Goal: Task Accomplishment & Management: Manage account settings

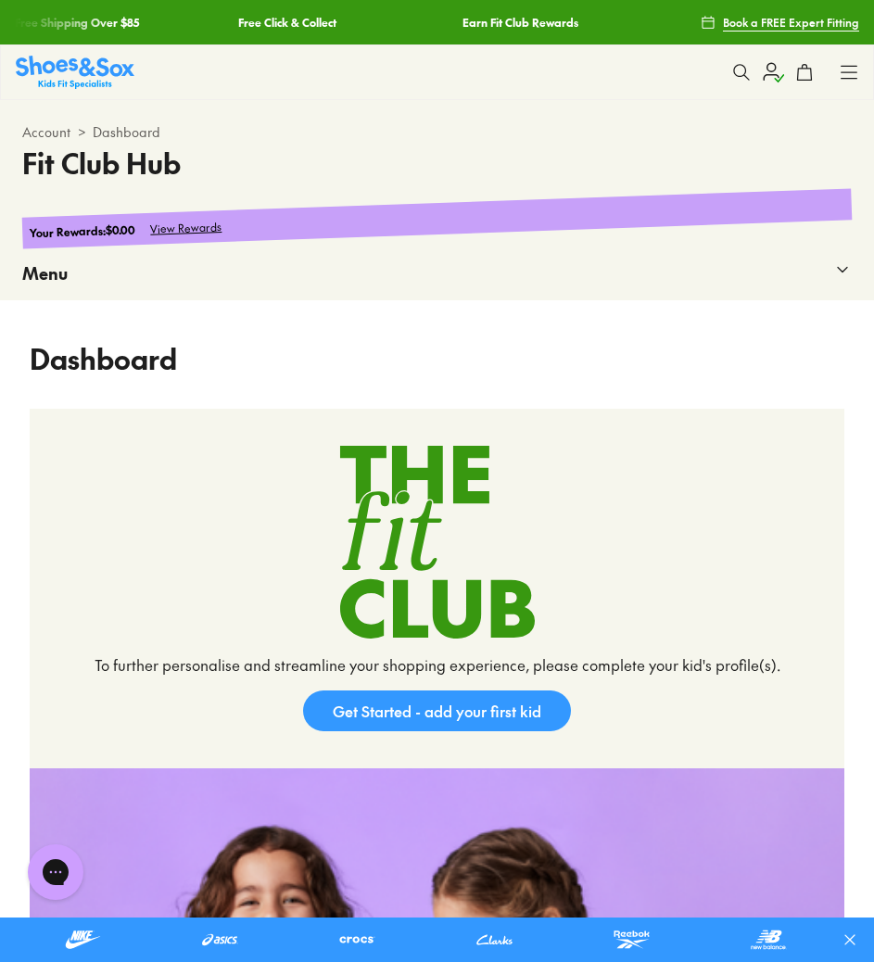
click at [512, 274] on div "Menu" at bounding box center [436, 273] width 829 height 55
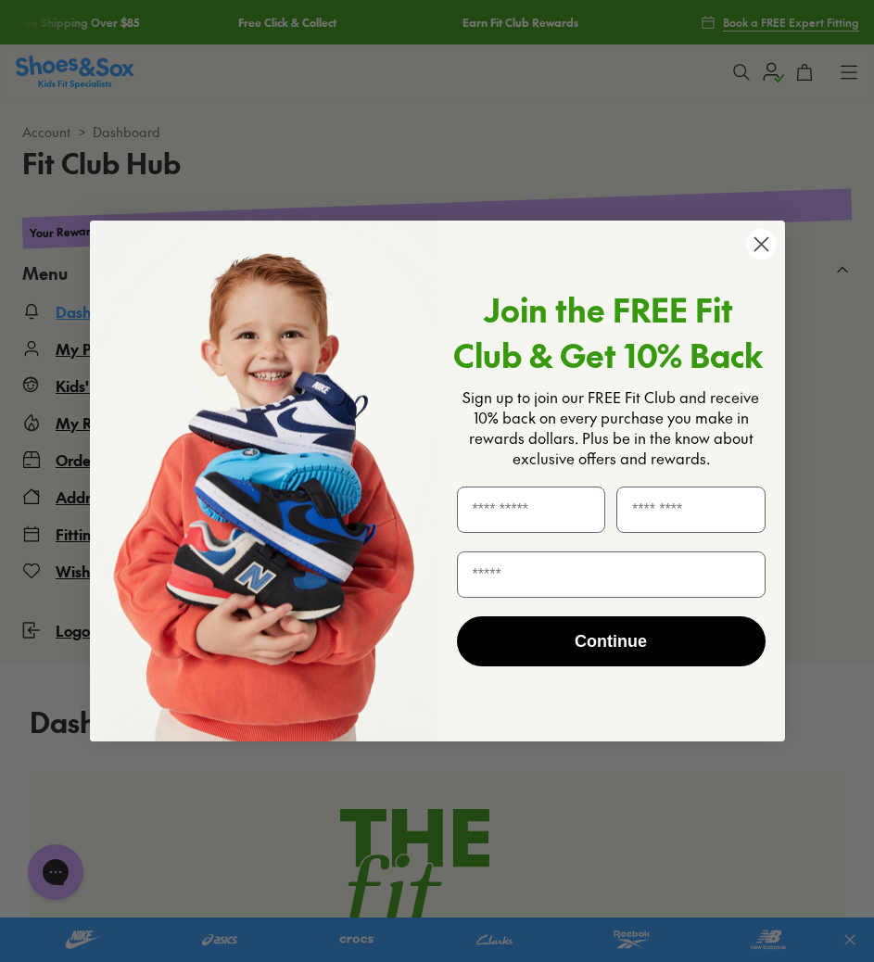
click at [755, 245] on circle "Close dialog" at bounding box center [760, 244] width 31 height 31
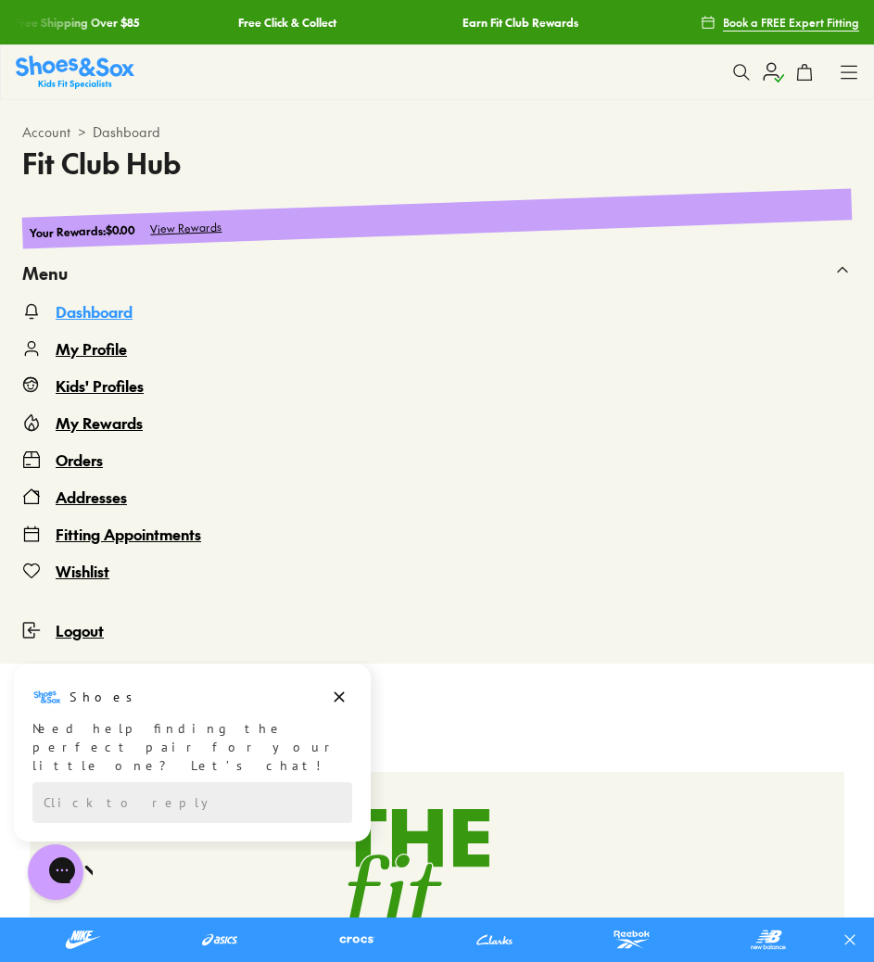
click at [819, 265] on div "Menu" at bounding box center [436, 273] width 829 height 55
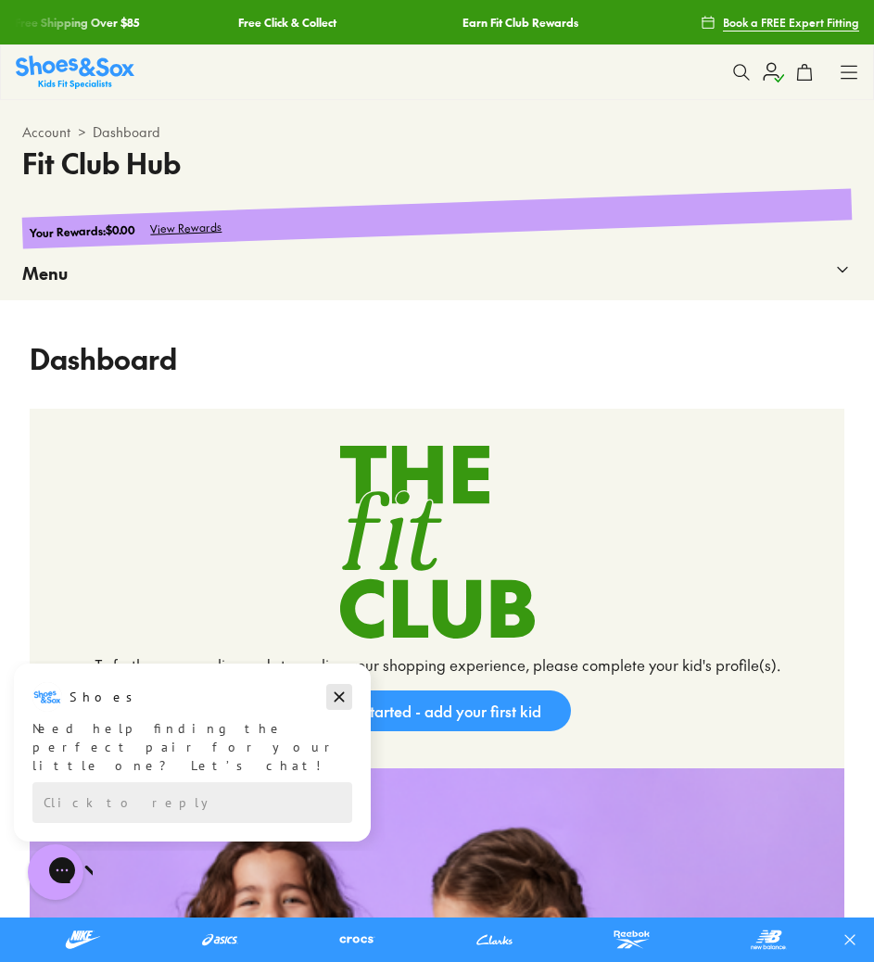
click at [330, 694] on icon "Dismiss campaign" at bounding box center [339, 697] width 19 height 22
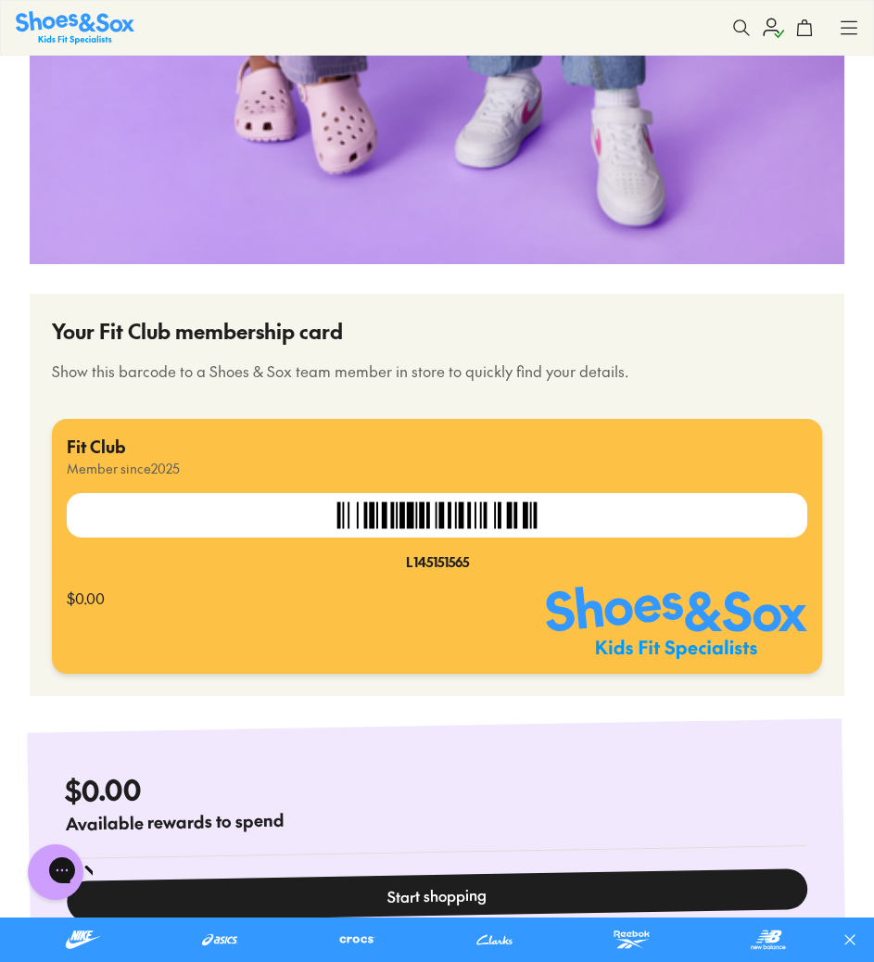
scroll to position [1523, 0]
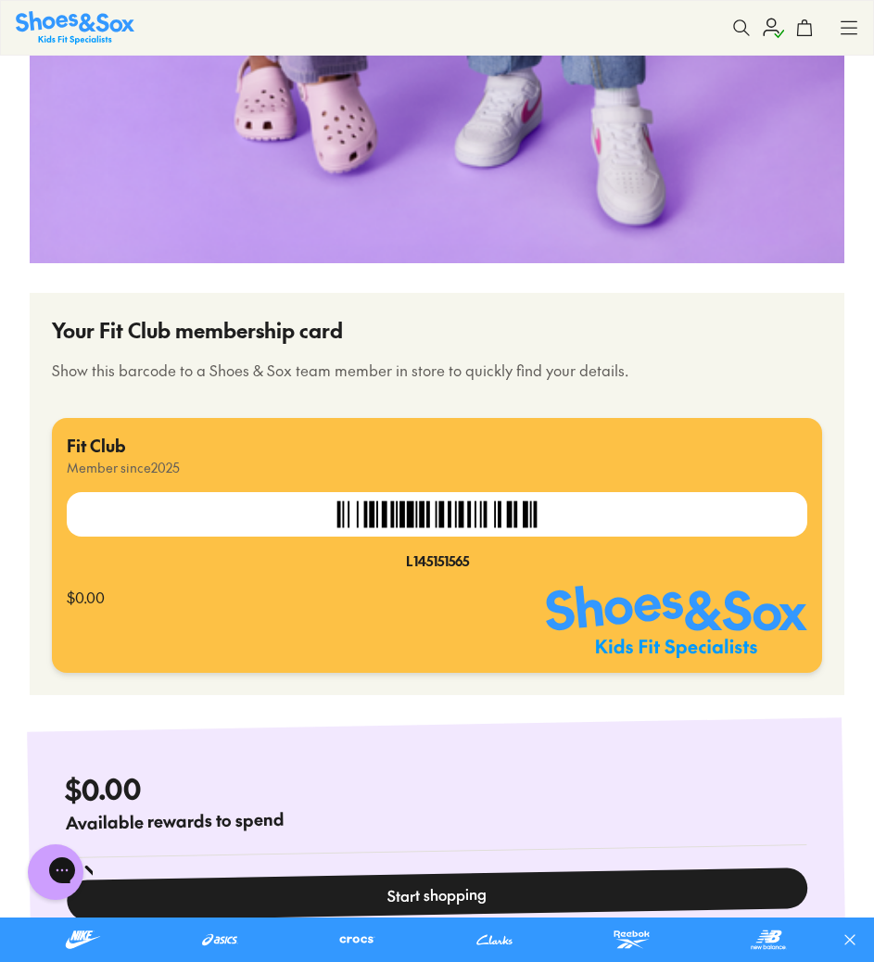
click at [325, 589] on div "$0.00" at bounding box center [306, 622] width 479 height 72
click at [589, 634] on img at bounding box center [676, 622] width 261 height 72
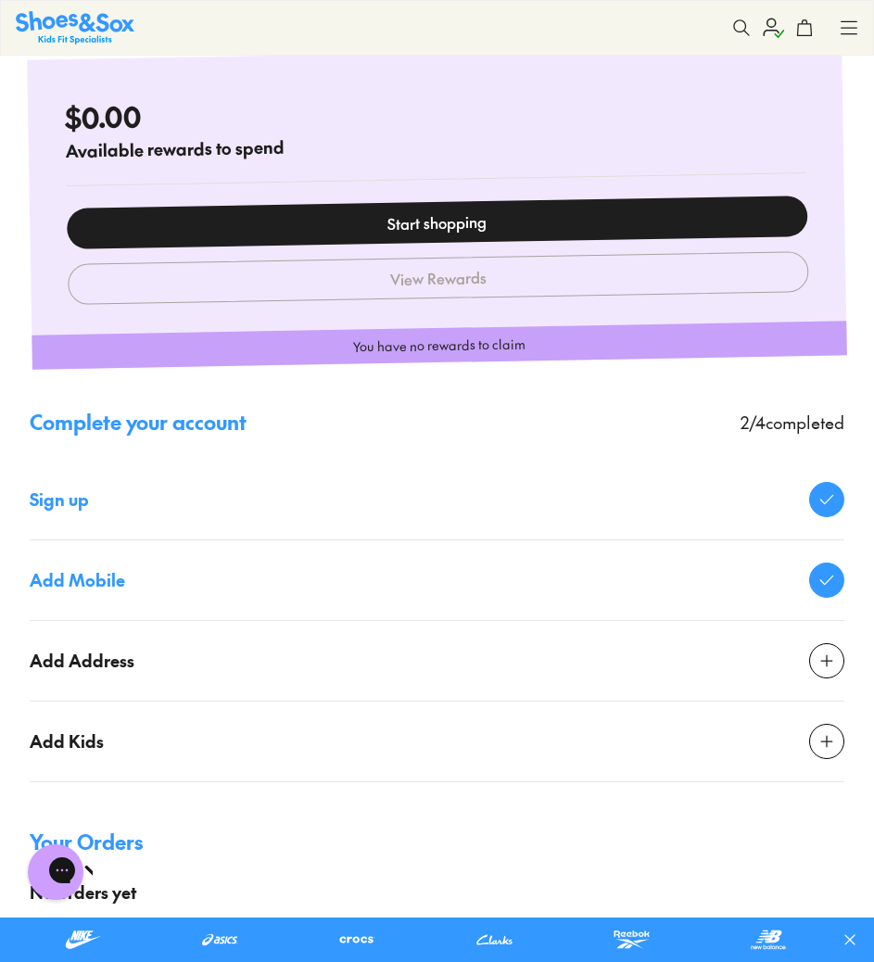
scroll to position [2182, 0]
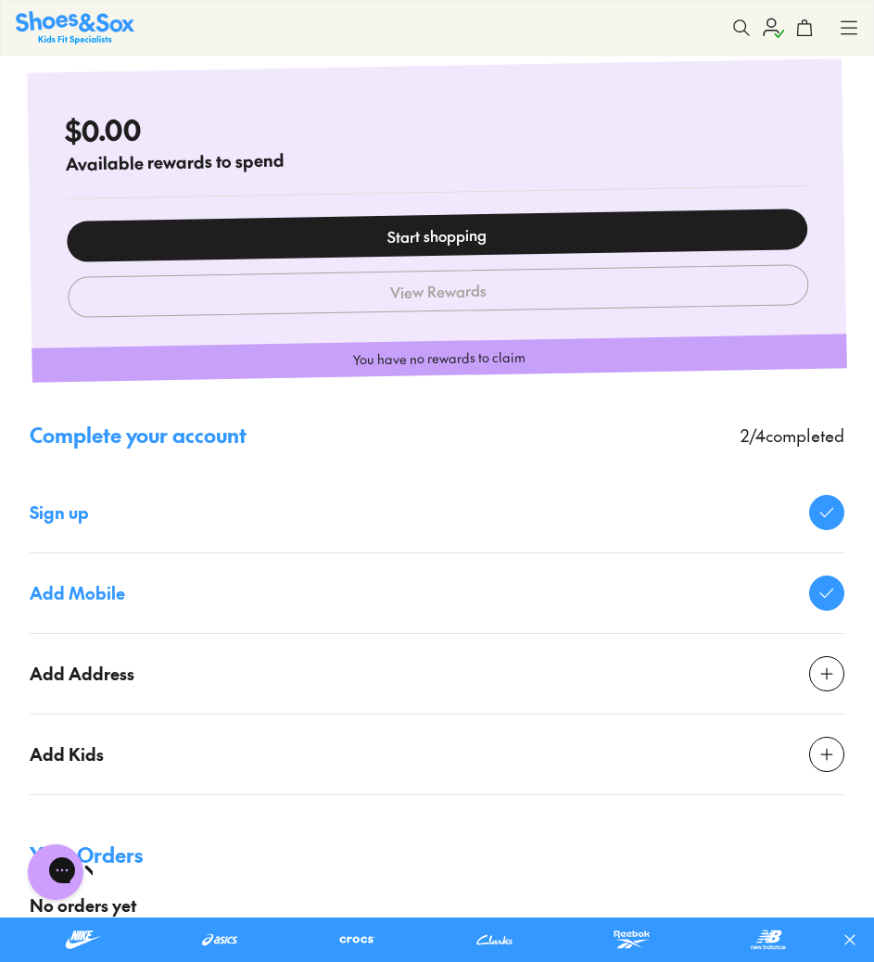
click at [525, 352] on div "You have no rewards to claim" at bounding box center [439, 358] width 815 height 48
click at [832, 673] on use at bounding box center [826, 673] width 11 height 11
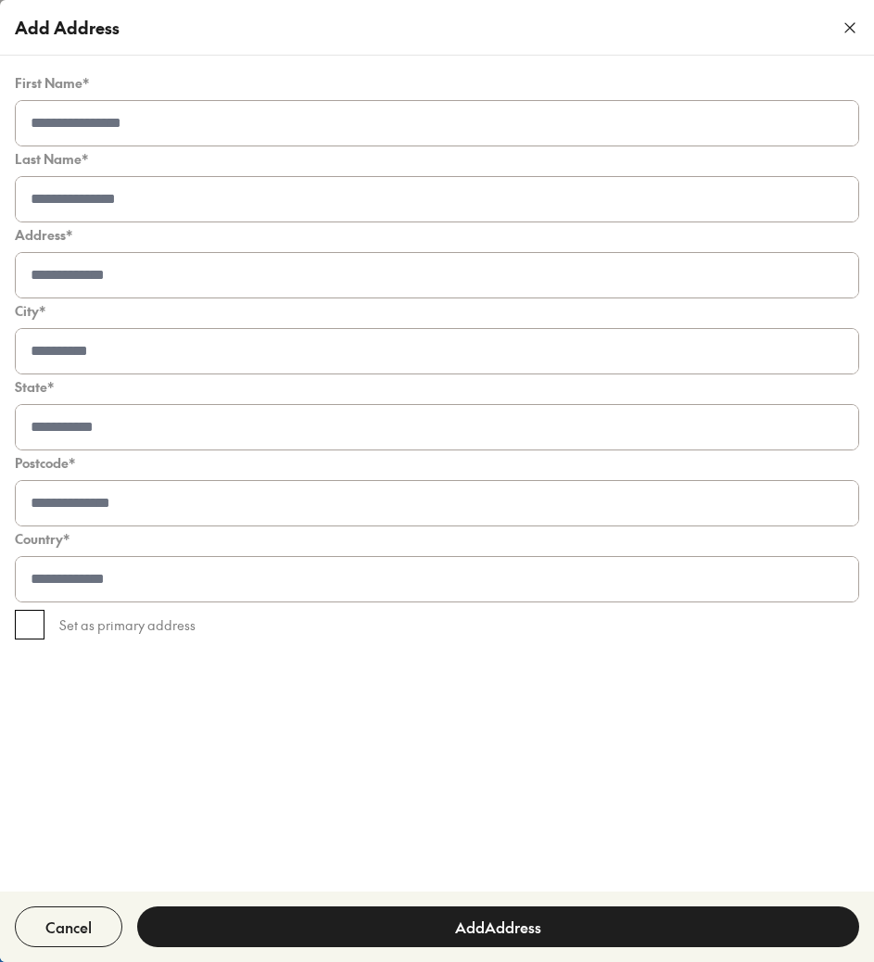
click at [845, 27] on icon "button" at bounding box center [849, 28] width 19 height 19
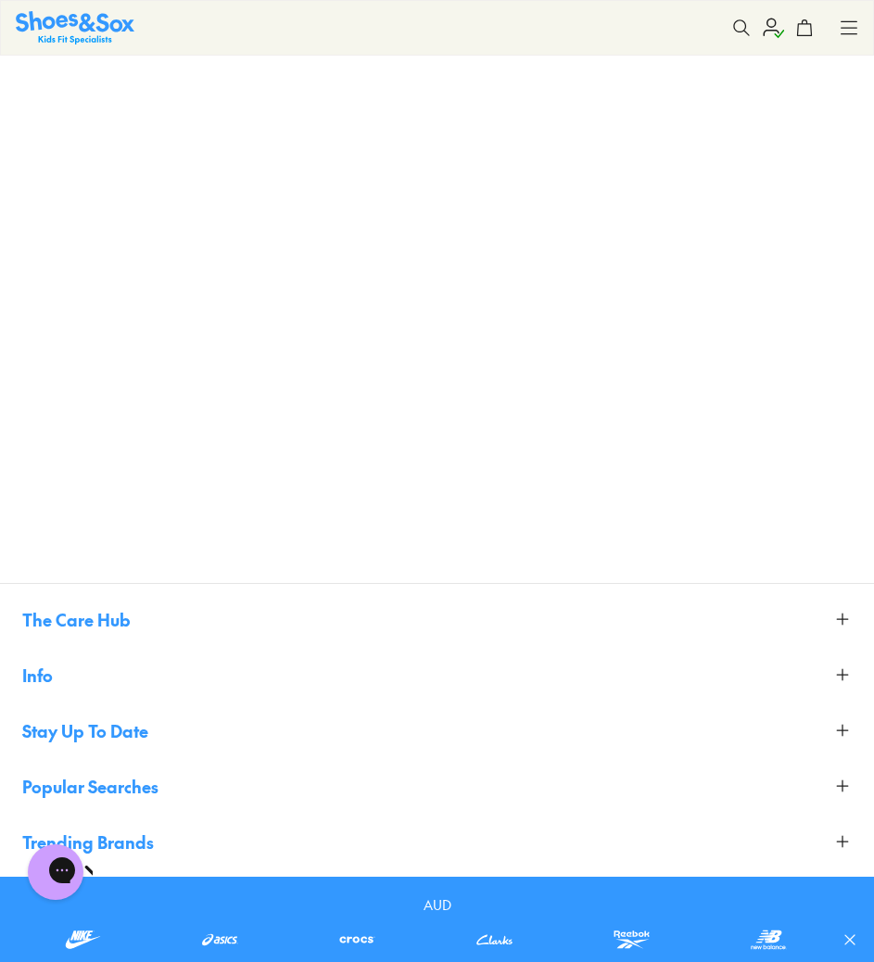
scroll to position [384, 0]
